Goal: Task Accomplishment & Management: Complete application form

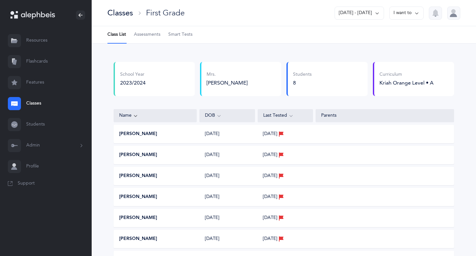
click at [376, 11] on icon at bounding box center [376, 12] width 5 height 7
click at [34, 122] on link "Students" at bounding box center [46, 124] width 92 height 21
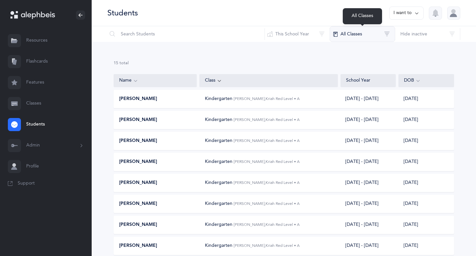
click at [388, 33] on button "All Classes" at bounding box center [362, 34] width 65 height 16
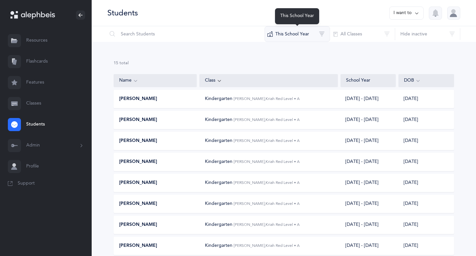
click at [320, 32] on button "This School Year" at bounding box center [296, 34] width 65 height 16
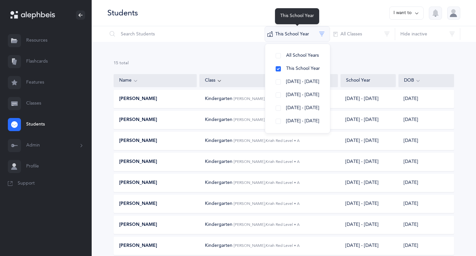
click at [320, 32] on button "This School Year" at bounding box center [296, 34] width 65 height 16
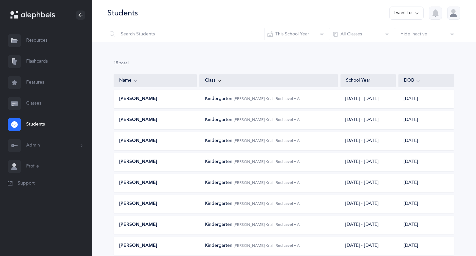
click at [37, 167] on link "Profile" at bounding box center [46, 166] width 92 height 21
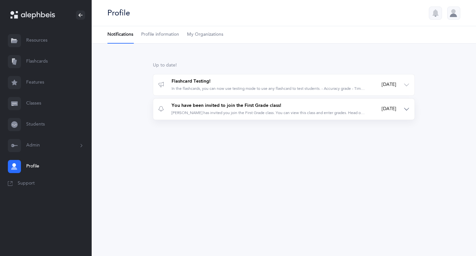
click at [230, 110] on div "Mrs. Sarah Deil has invited you join the First Grade class. You can view this c…" at bounding box center [269, 113] width 194 height 6
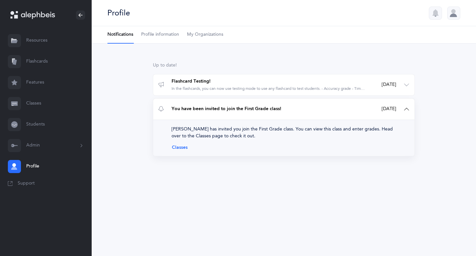
click at [187, 147] on link "Classes" at bounding box center [284, 147] width 225 height 5
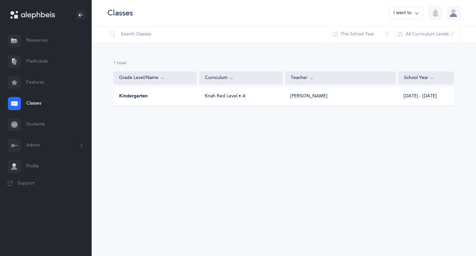
click at [417, 12] on icon at bounding box center [416, 12] width 5 height 7
click at [407, 45] on button "Add new" at bounding box center [400, 45] width 36 height 12
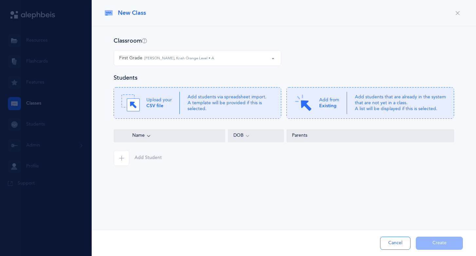
click at [227, 60] on div "First Grade [PERSON_NAME], Kriah Orange Level • A" at bounding box center [197, 57] width 156 height 11
click at [203, 78] on small "[PERSON_NAME], Kriah Orange Level • A" at bounding box center [183, 77] width 72 height 4
click at [275, 59] on button "First Grade [PERSON_NAME], Kriah Orange Level • A" at bounding box center [198, 58] width 168 height 16
click at [211, 79] on link "First Grade [PERSON_NAME], Kriah Orange Level • A" at bounding box center [197, 77] width 156 height 13
select select "380"
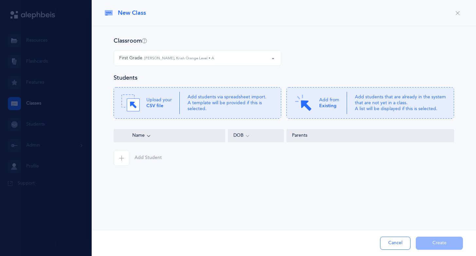
click at [122, 161] on span "button" at bounding box center [122, 158] width 16 height 16
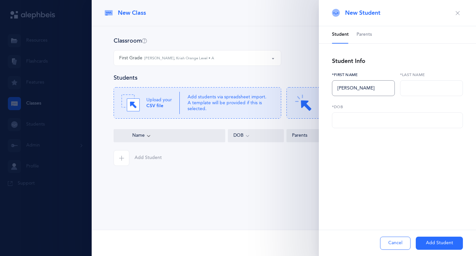
type input "[PERSON_NAME]"
type input "Arjang"
type input "[DATE]"
click at [430, 244] on button "Add Student" at bounding box center [439, 242] width 47 height 13
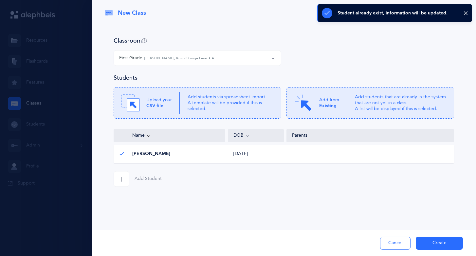
click at [120, 180] on icon "button" at bounding box center [121, 178] width 5 height 5
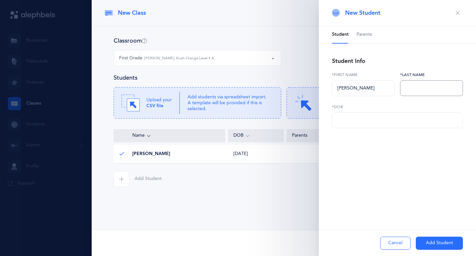
type input "[PERSON_NAME]"
type input "[DATE]"
click at [432, 242] on button "Add Student" at bounding box center [439, 242] width 47 height 13
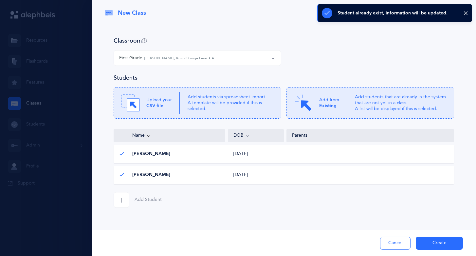
click at [123, 199] on icon "button" at bounding box center [121, 199] width 5 height 5
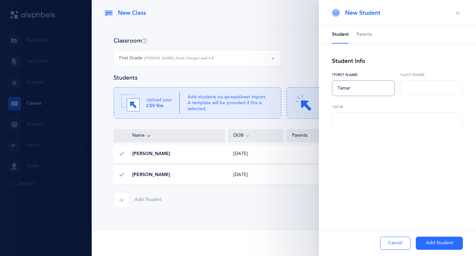
type input "Tamar"
type input "Bamshad"
type input "[DATE]"
click at [424, 241] on button "Add Student" at bounding box center [439, 242] width 47 height 13
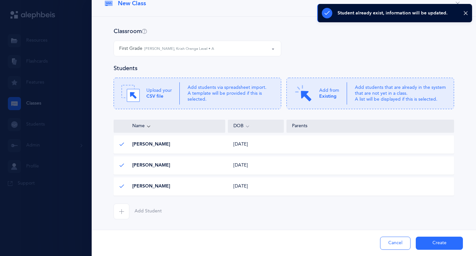
scroll to position [9, 0]
click at [119, 211] on icon "button" at bounding box center [121, 211] width 5 height 5
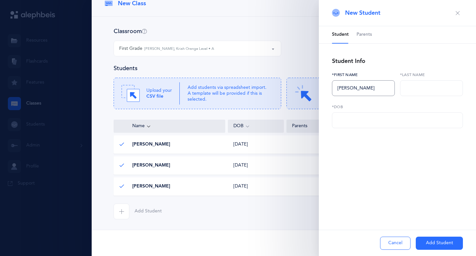
drag, startPoint x: 376, startPoint y: 88, endPoint x: 347, endPoint y: 87, distance: 29.1
click at [347, 87] on input "[PERSON_NAME]" at bounding box center [363, 88] width 63 height 16
type input "[PERSON_NAME]"
paste input "וַיֵלֶך"
type input "ו"
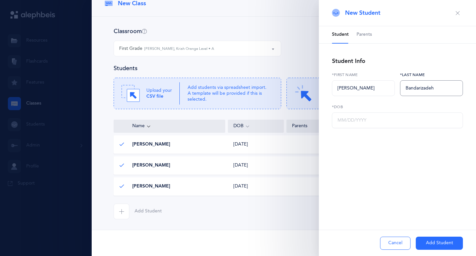
type input "Bandarizadeh"
type input "[DATE]"
click at [427, 245] on button "Add Student" at bounding box center [439, 242] width 47 height 13
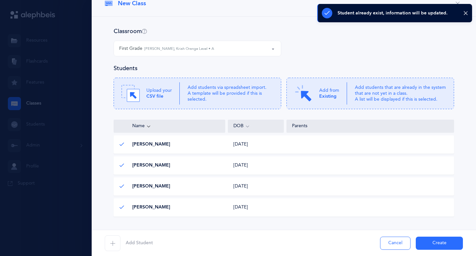
click at [114, 242] on icon "button" at bounding box center [112, 242] width 5 height 5
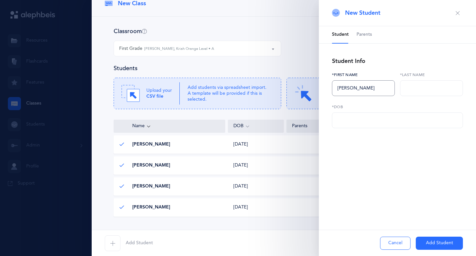
click at [339, 88] on input "[PERSON_NAME]" at bounding box center [363, 88] width 63 height 16
type input "[PERSON_NAME]"
type input "Baradarian"
type input "M0/DD/YYYY"
type input "[DATE]"
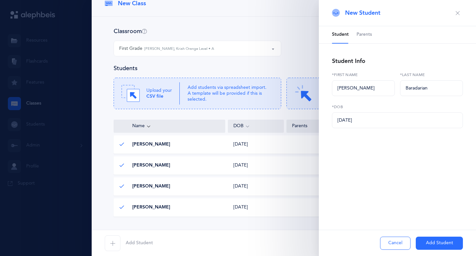
click at [422, 241] on button "Add Student" at bounding box center [439, 242] width 47 height 13
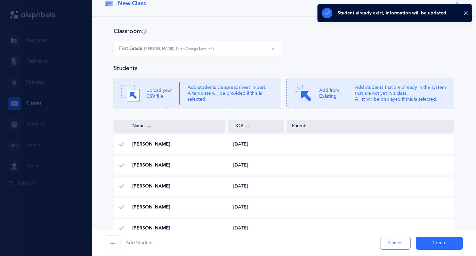
click at [114, 243] on icon "button" at bounding box center [112, 242] width 5 height 5
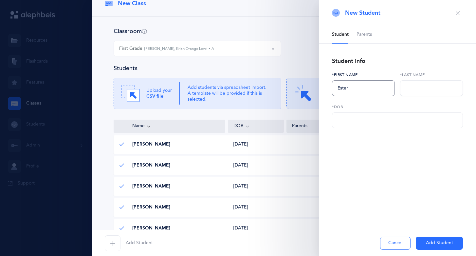
type input "Ester"
type input "Benasher"
type input "[DATE]"
click at [418, 241] on button "Add Student" at bounding box center [439, 242] width 47 height 13
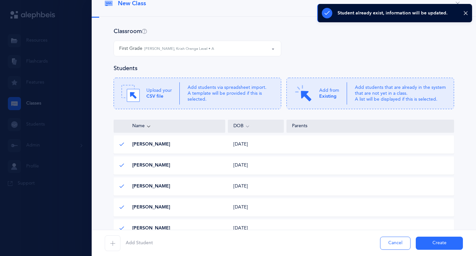
click at [114, 242] on icon "button" at bounding box center [112, 242] width 5 height 5
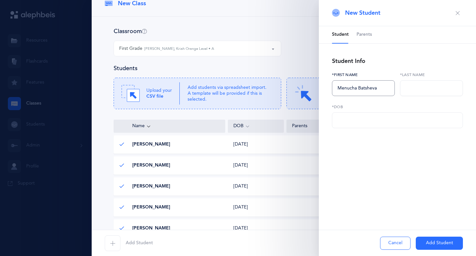
type input "Menucha Batsheva"
type input "[PERSON_NAME]"
type input "[DATE]"
click at [428, 240] on button "Add Student" at bounding box center [439, 242] width 47 height 13
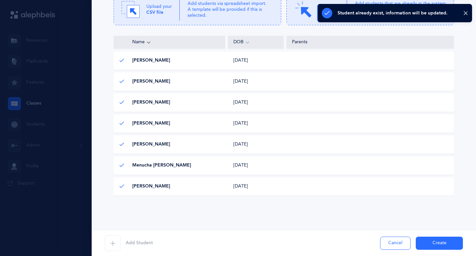
scroll to position [93, 0]
click at [112, 243] on icon "button" at bounding box center [112, 242] width 5 height 5
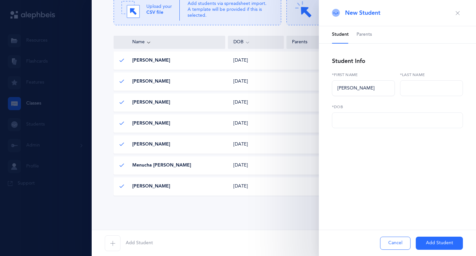
type input "[PERSON_NAME]"
type input "[DATE]"
click at [420, 241] on button "Add Student" at bounding box center [439, 242] width 47 height 13
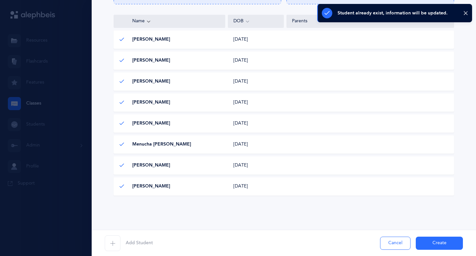
scroll to position [114, 0]
click at [112, 243] on icon "button" at bounding box center [112, 242] width 5 height 5
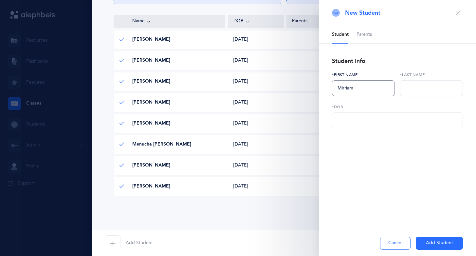
type input "Mirriam"
type input "Hakimain"
type input "[DATE]"
click at [431, 242] on button "Add Student" at bounding box center [439, 242] width 47 height 13
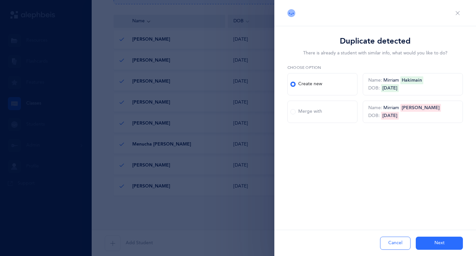
click at [390, 110] on div "Name: [PERSON_NAME] DOB: [DEMOGRAPHIC_DATA]" at bounding box center [412, 111] width 89 height 13
click at [432, 238] on button "Next" at bounding box center [439, 242] width 47 height 13
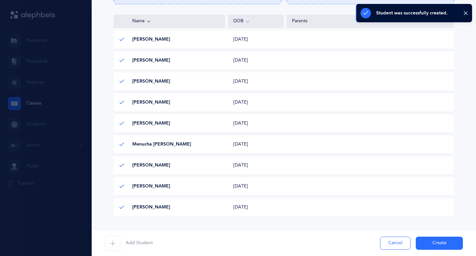
click at [174, 208] on div "[PERSON_NAME] [PERSON_NAME]" at bounding box center [170, 207] width 112 height 7
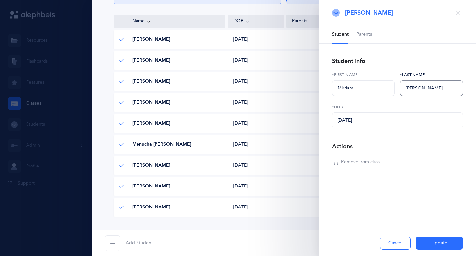
type input "[PERSON_NAME]"
click at [428, 242] on button "Update" at bounding box center [439, 242] width 47 height 13
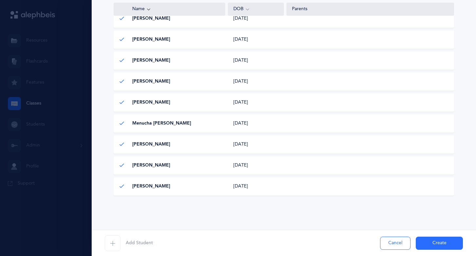
scroll to position [135, 0]
click at [112, 241] on icon "button" at bounding box center [112, 242] width 5 height 5
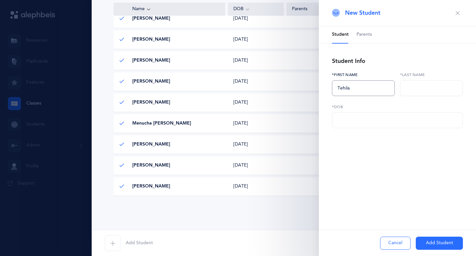
type input "Tehila"
type input "[PERSON_NAME]"
type input "[DATE]"
click at [426, 241] on button "Add Student" at bounding box center [439, 242] width 47 height 13
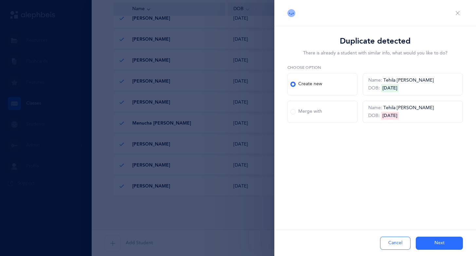
click at [425, 241] on button "Next" at bounding box center [439, 242] width 47 height 13
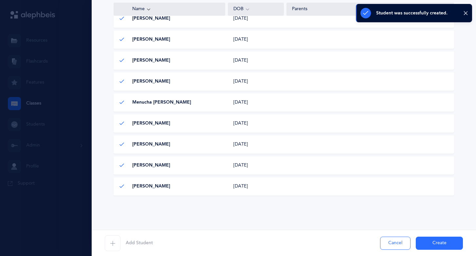
scroll to position [156, 0]
click at [113, 244] on icon "button" at bounding box center [112, 242] width 5 height 5
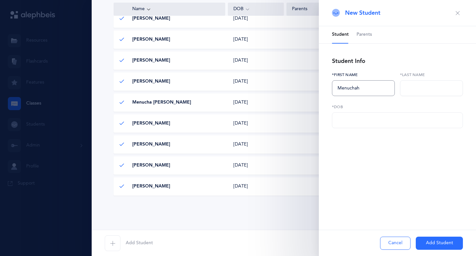
type input "Menuchah"
type input "k"
type input "Kavian"
type input "[DATE]"
click at [422, 244] on button "Add Student" at bounding box center [439, 242] width 47 height 13
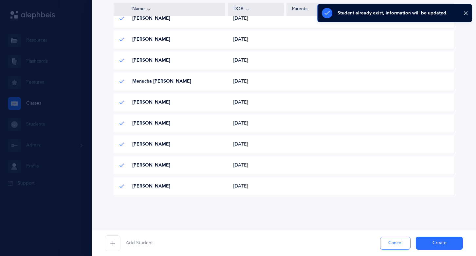
scroll to position [177, 0]
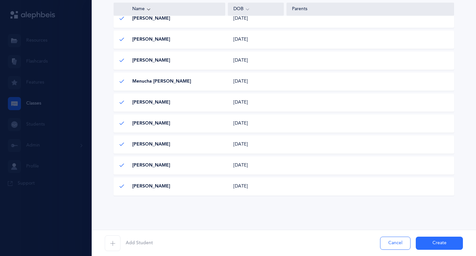
click at [114, 244] on icon "button" at bounding box center [112, 242] width 5 height 5
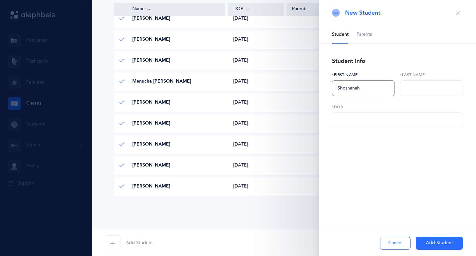
type input "Shoshanah"
type input "Khodadadian"
type input "[DATE]"
click at [421, 243] on button "Add Student" at bounding box center [439, 242] width 47 height 13
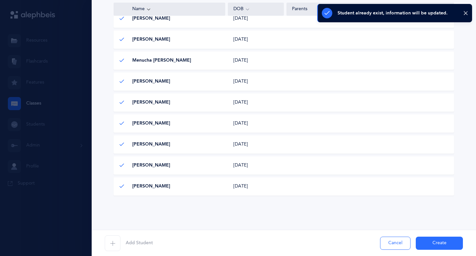
scroll to position [198, 0]
click at [114, 242] on icon "button" at bounding box center [112, 242] width 5 height 5
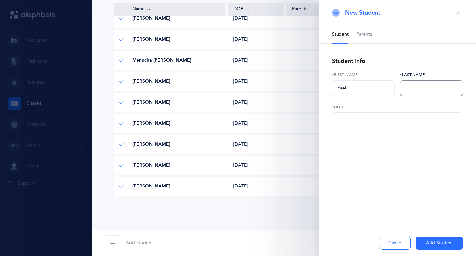
type input "Yael"
type input "Kohanfars"
type input "0M/DD/YYYY"
type input "[DATE]"
click at [433, 240] on button "Add Student" at bounding box center [439, 242] width 47 height 13
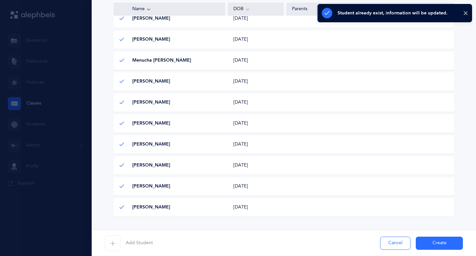
click at [112, 243] on icon "button" at bounding box center [112, 242] width 5 height 5
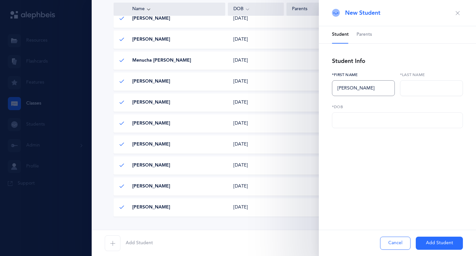
type input "[PERSON_NAME]"
type input "[DATE]"
click at [427, 242] on button "Add Student" at bounding box center [439, 242] width 47 height 13
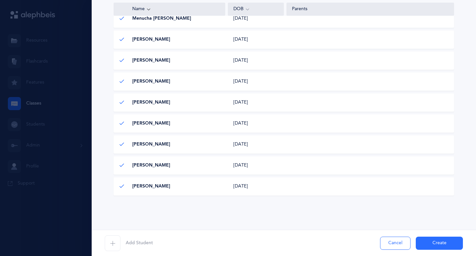
scroll to position [240, 0]
click at [111, 241] on icon "button" at bounding box center [112, 242] width 5 height 5
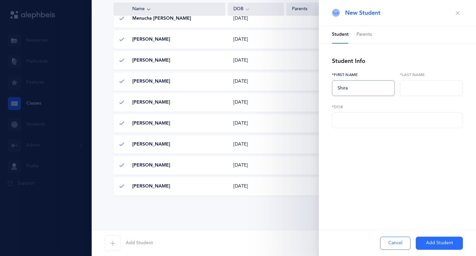
type input "Shira"
type input "[PERSON_NAME]"
type input "[DATE]"
click at [421, 243] on button "Add Student" at bounding box center [439, 242] width 47 height 13
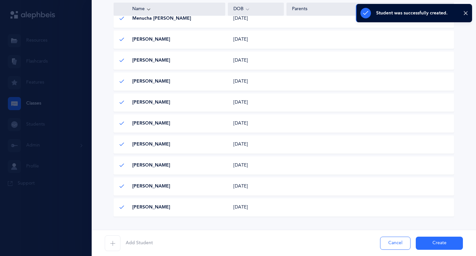
click at [112, 242] on icon "button" at bounding box center [112, 242] width 5 height 5
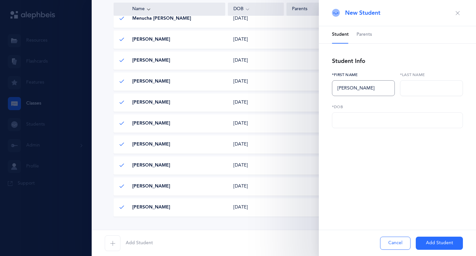
type input "[PERSON_NAME]"
type input "Nowbakht"
type input "[DATE]"
click at [421, 243] on button "Add Student" at bounding box center [439, 242] width 47 height 13
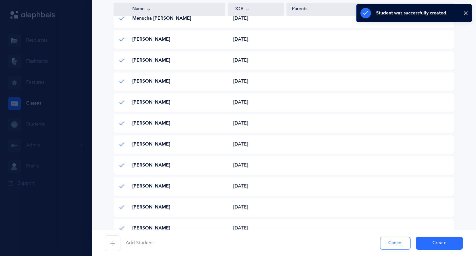
click at [113, 242] on icon "button" at bounding box center [112, 242] width 5 height 5
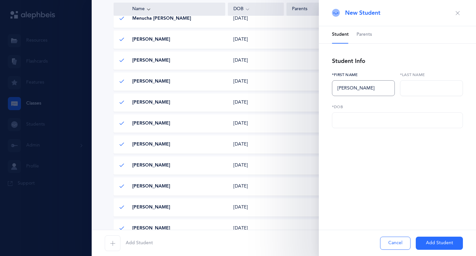
type input "[PERSON_NAME]"
type input "Piroozian"
type input "[DATE]"
click at [423, 245] on button "Add Student" at bounding box center [439, 242] width 47 height 13
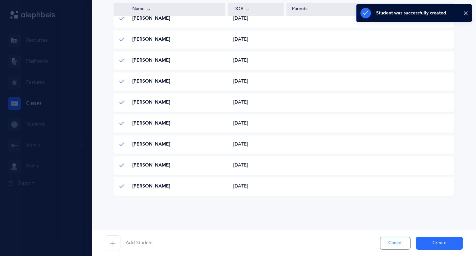
scroll to position [303, 0]
click at [115, 242] on icon "button" at bounding box center [112, 242] width 5 height 5
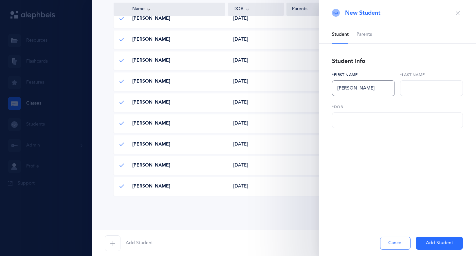
type input "[PERSON_NAME]"
click at [400, 89] on div "*Last name" at bounding box center [431, 88] width 68 height 32
type input "Shaliehsaboo"
type input "[DATE]"
click at [428, 244] on button "Add Student" at bounding box center [439, 242] width 47 height 13
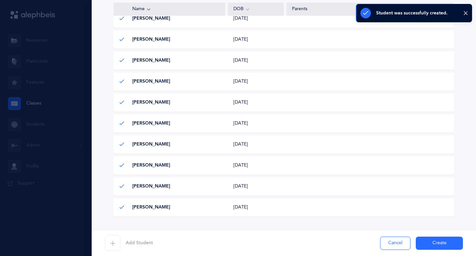
click at [113, 242] on icon "button" at bounding box center [112, 242] width 5 height 5
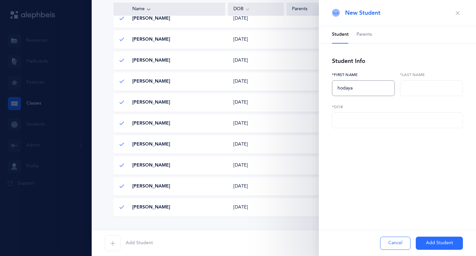
click at [339, 89] on input "hodaya" at bounding box center [363, 88] width 63 height 16
type input "Hodaya"
click at [407, 89] on input "[PERSON_NAME]" at bounding box center [431, 88] width 63 height 16
type input "[PERSON_NAME]"
type input "[DATE]"
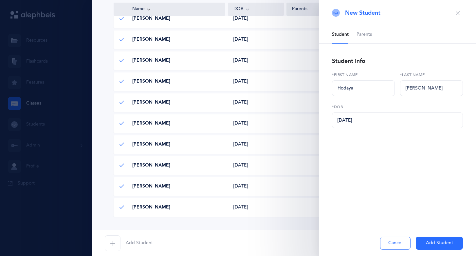
click at [430, 244] on button "Add Student" at bounding box center [439, 242] width 47 height 13
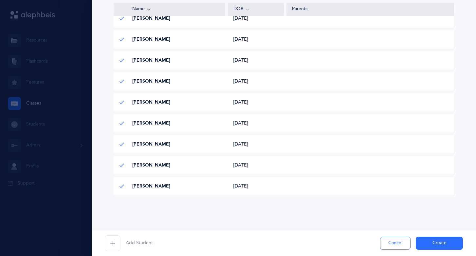
scroll to position [345, 0]
click at [113, 243] on icon "button" at bounding box center [112, 242] width 5 height 5
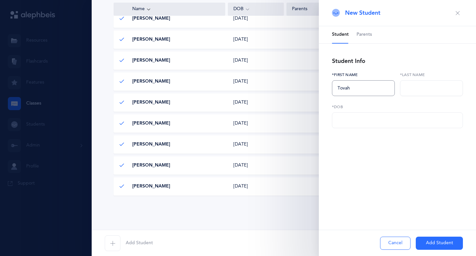
type input "Tovah"
type input "Torbatian"
type input "[DATE]"
click at [428, 241] on button "Add Student" at bounding box center [439, 242] width 47 height 13
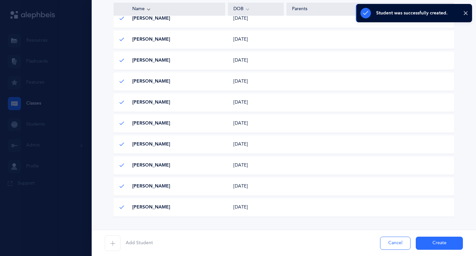
click at [114, 244] on icon "button" at bounding box center [112, 242] width 5 height 5
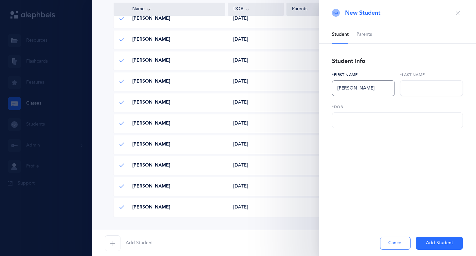
type input "[PERSON_NAME]"
type input "Yaghoubzadeh"
type input "[DATE]"
click at [429, 244] on button "Add Student" at bounding box center [439, 242] width 47 height 13
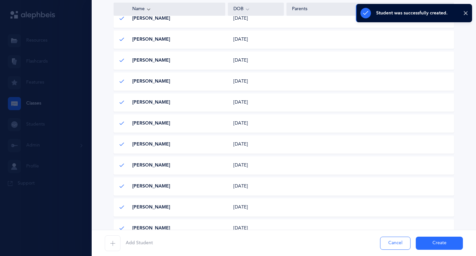
click at [111, 243] on icon "button" at bounding box center [112, 242] width 5 height 5
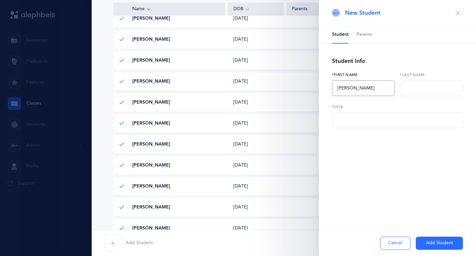
type input "[PERSON_NAME]"
type input "[DATE]"
click at [429, 244] on button "Add Student" at bounding box center [439, 242] width 47 height 13
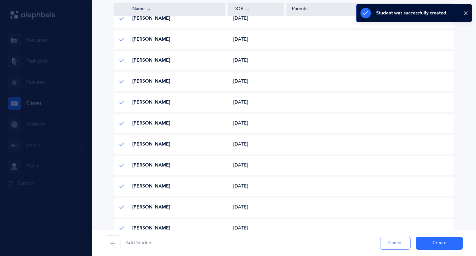
click at [429, 244] on button "Create" at bounding box center [439, 242] width 47 height 13
